Goal: Navigation & Orientation: Understand site structure

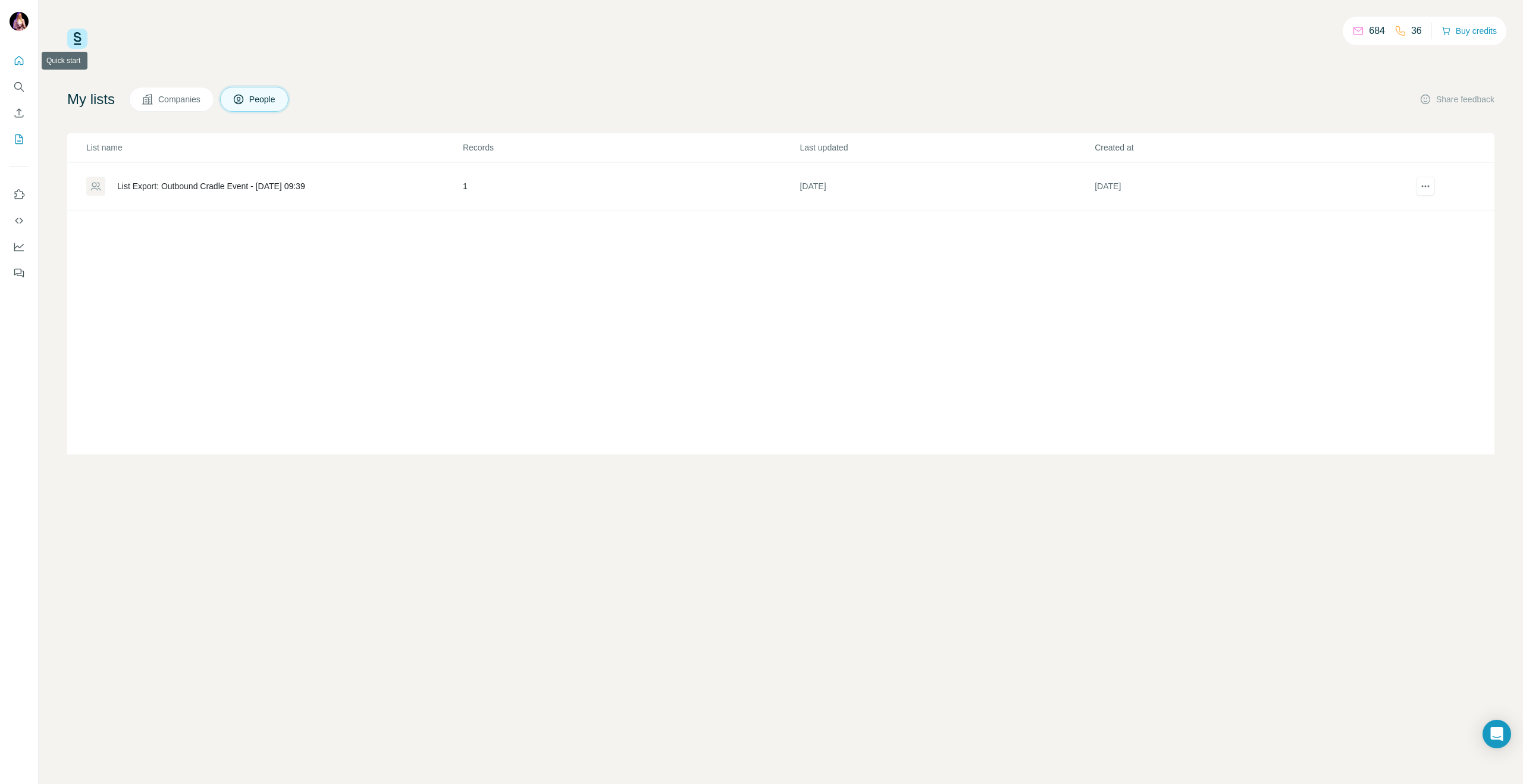
click at [14, 57] on icon "Quick start" at bounding box center [19, 61] width 12 height 12
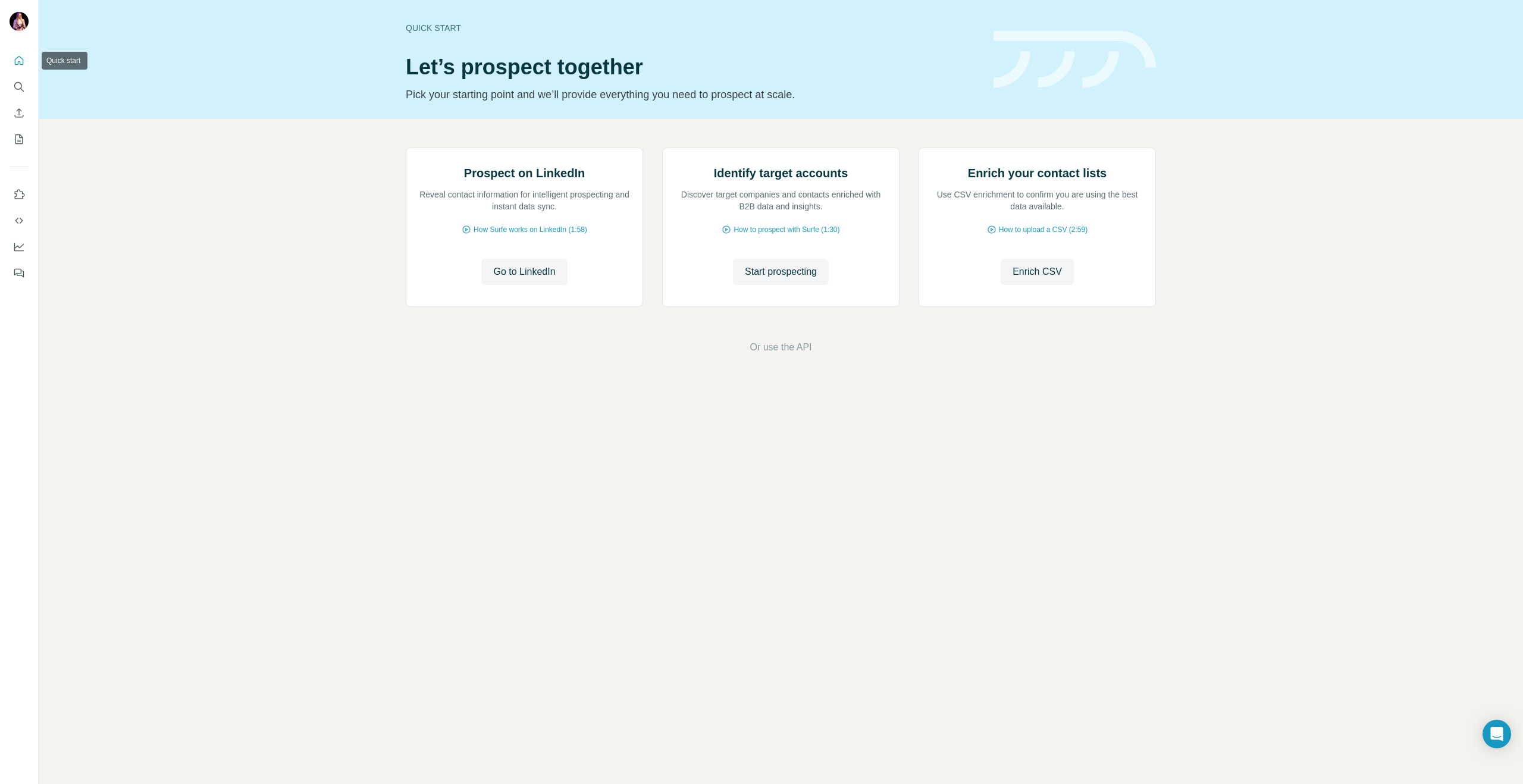
click at [27, 84] on button "Search" at bounding box center [19, 87] width 19 height 21
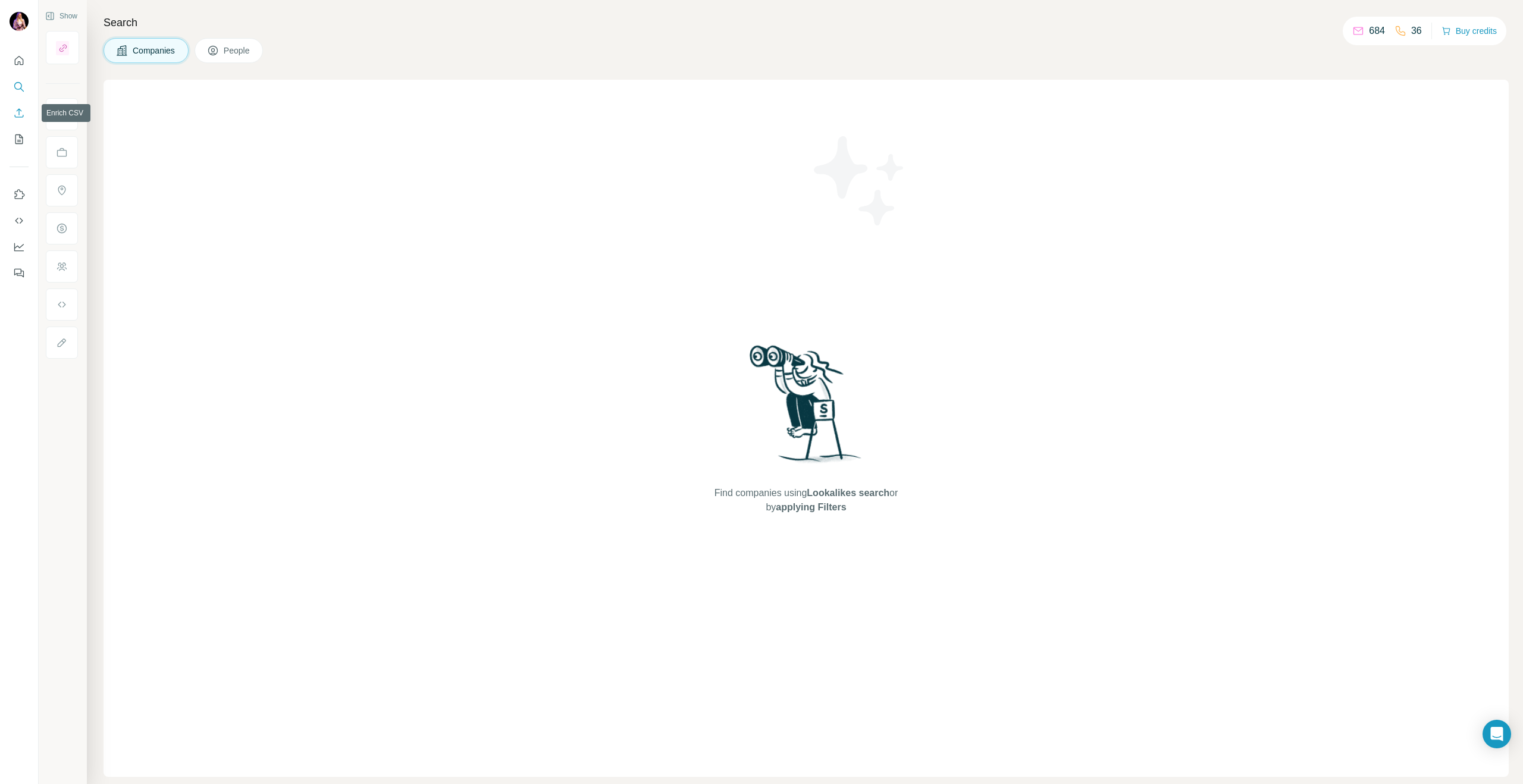
click at [23, 117] on icon "Enrich CSV" at bounding box center [19, 113] width 12 height 12
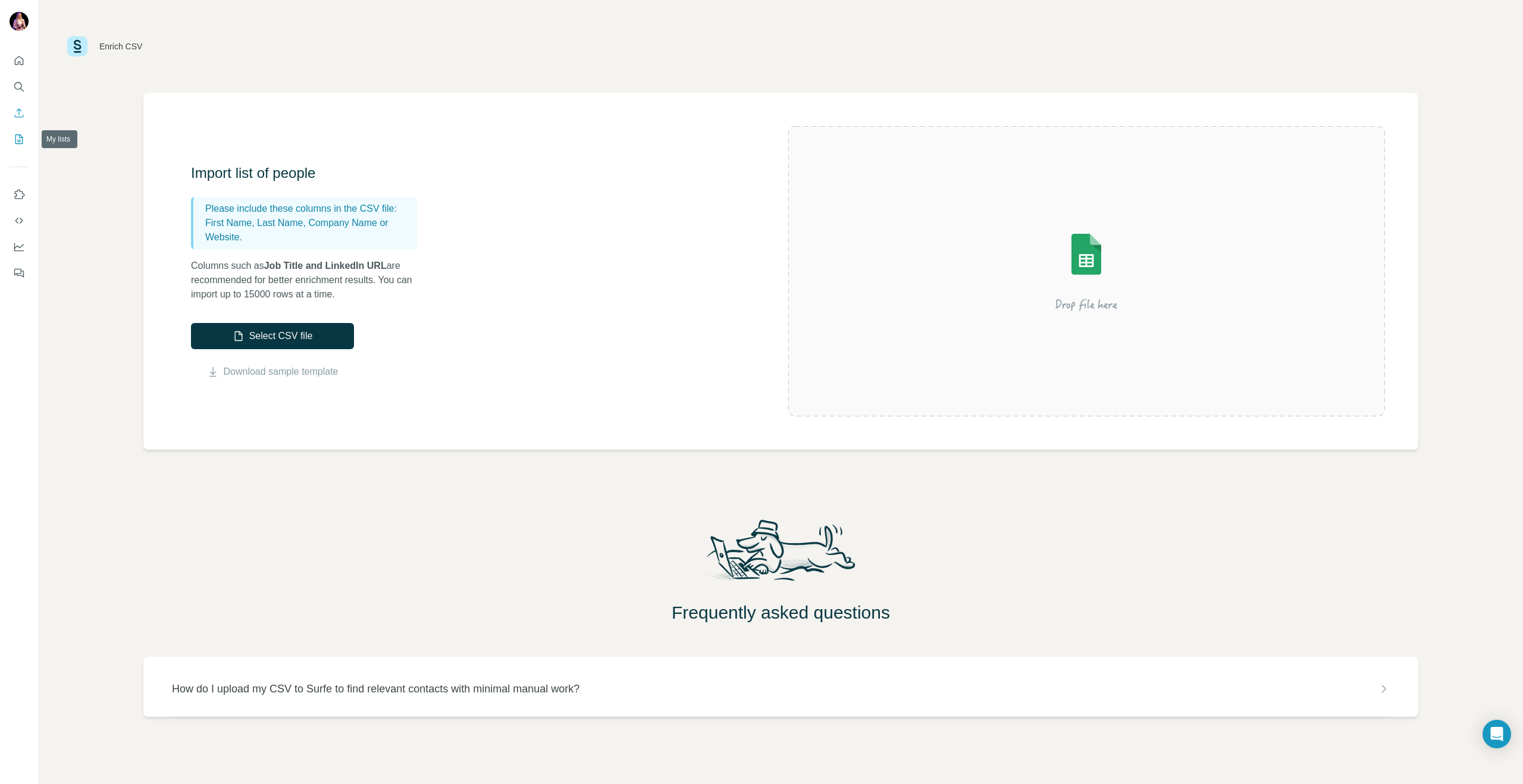
click at [23, 133] on icon "My lists" at bounding box center [19, 139] width 12 height 12
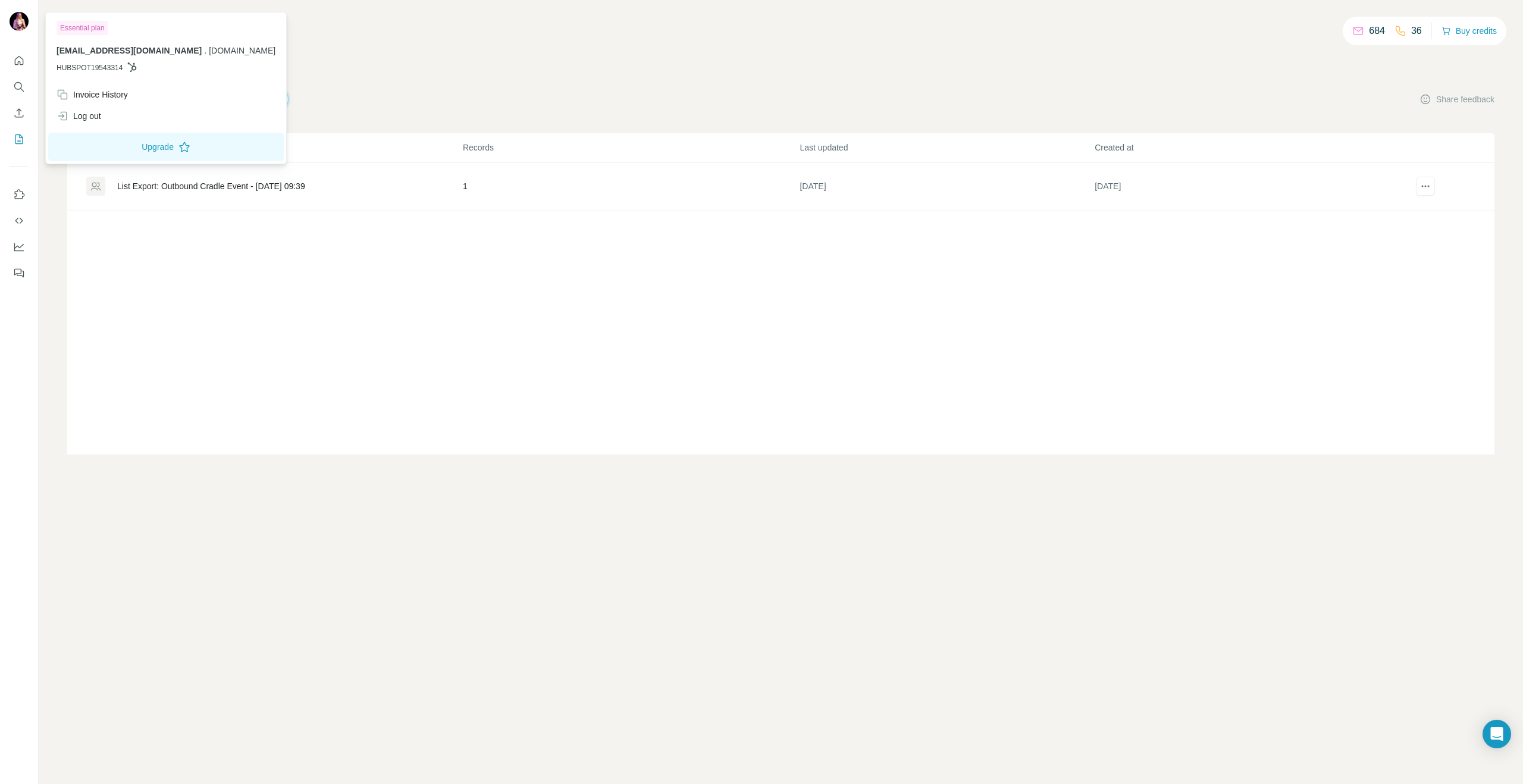
click at [13, 21] on img at bounding box center [19, 21] width 19 height 19
click at [315, 44] on div "684 36 Buy credits" at bounding box center [781, 39] width 1427 height 20
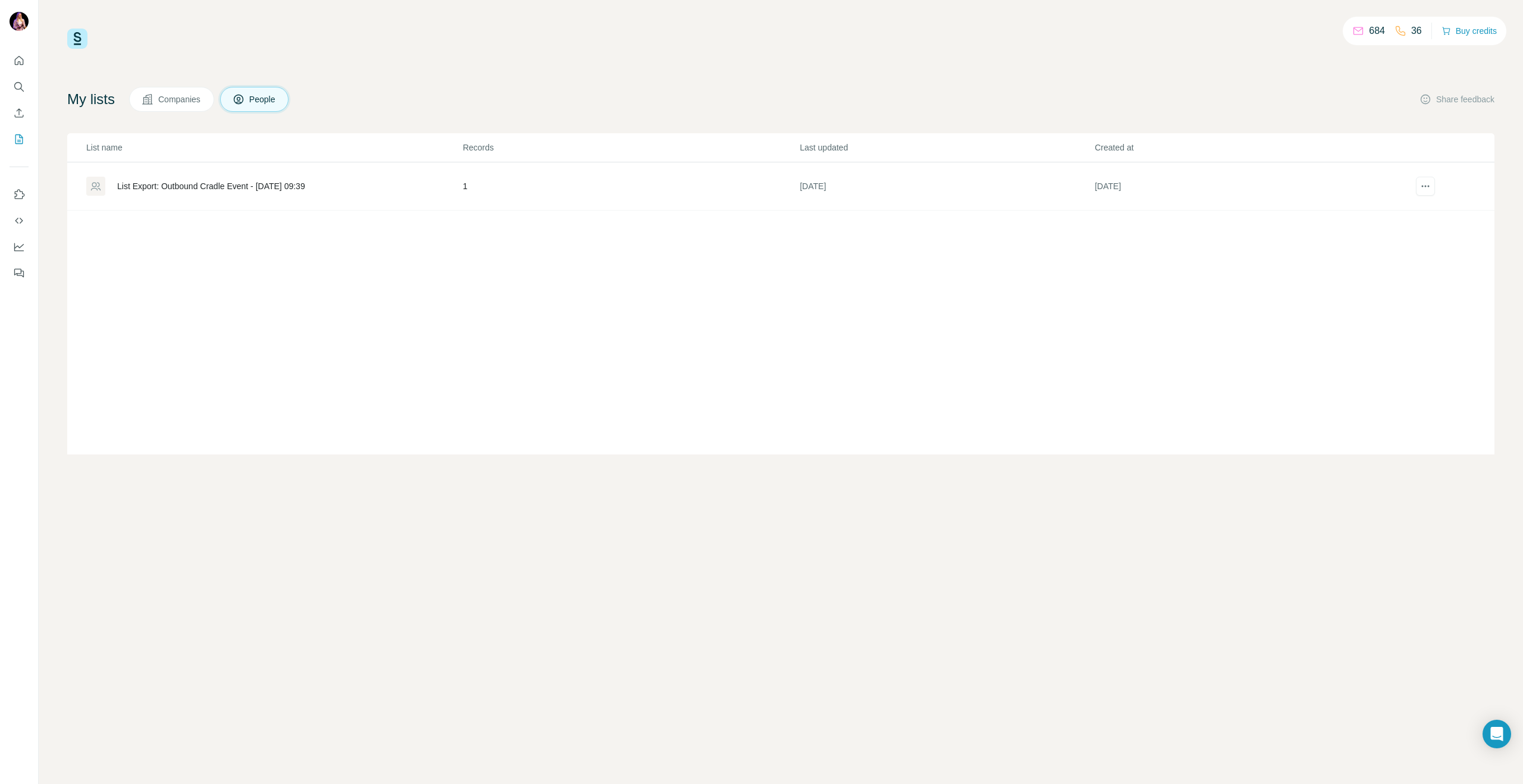
click at [84, 26] on div "684 36 Buy credits My lists Companies People Share feedback List name Records L…" at bounding box center [781, 392] width 1484 height 784
click at [80, 35] on img at bounding box center [77, 39] width 20 height 20
click at [1493, 732] on icon "Open Intercom Messenger" at bounding box center [1496, 734] width 13 height 15
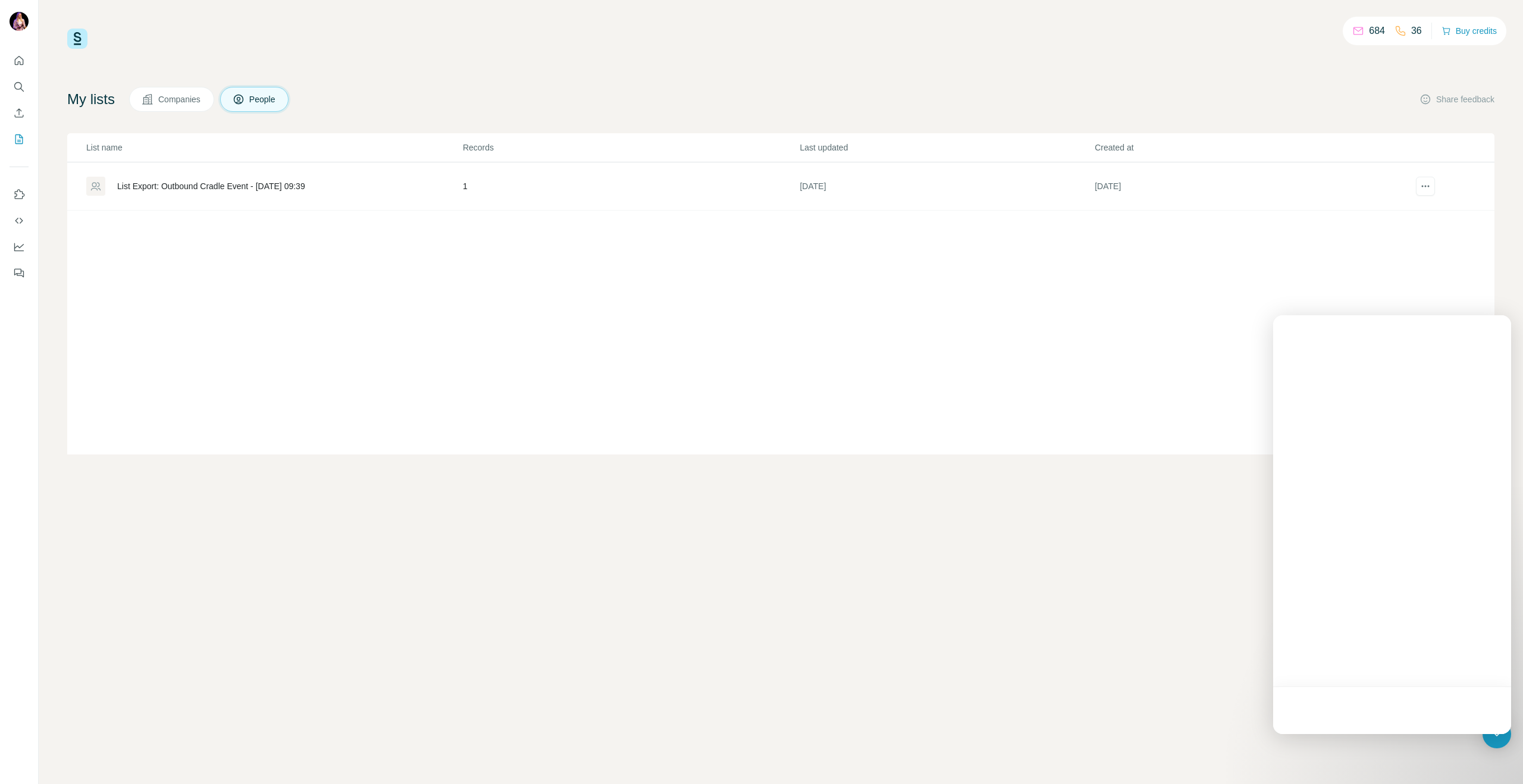
click at [1071, 567] on div "684 36 Buy credits My lists Companies People Share feedback List name Records L…" at bounding box center [781, 392] width 1484 height 784
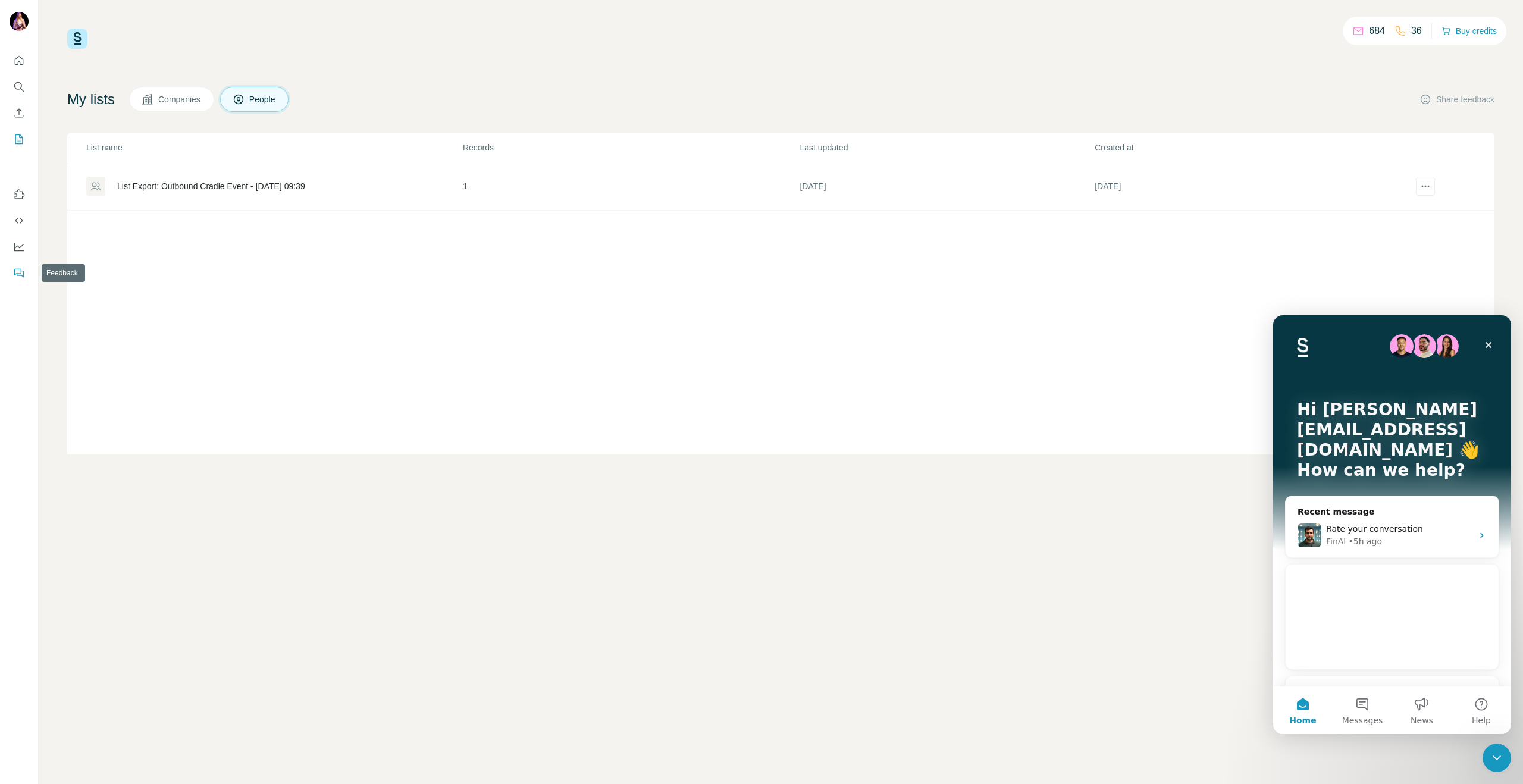
click at [25, 279] on button "Feedback" at bounding box center [19, 273] width 19 height 21
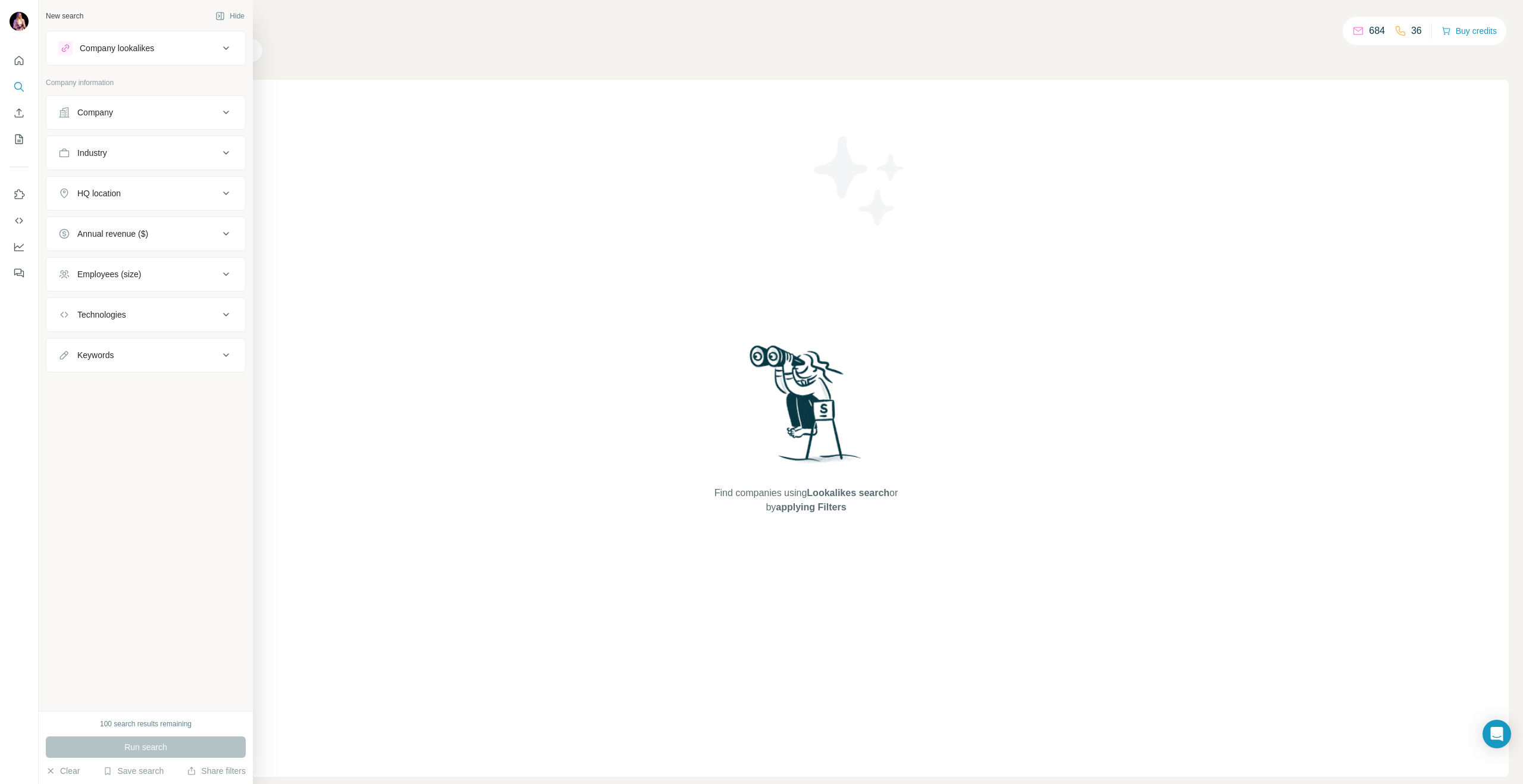
click at [124, 58] on button "Company lookalikes" at bounding box center [146, 48] width 199 height 29
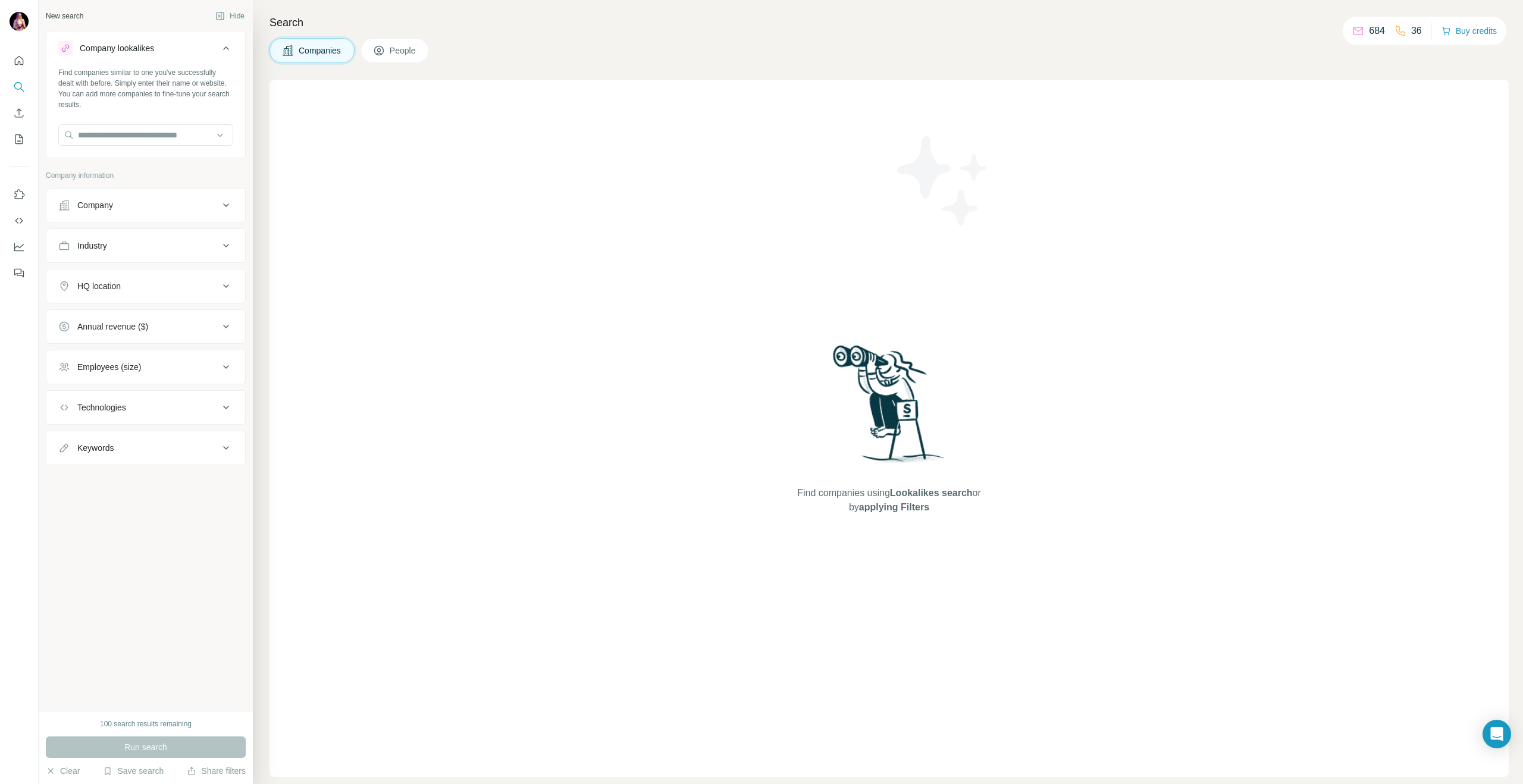
click at [154, 48] on div "Company lookalikes" at bounding box center [117, 48] width 75 height 12
